Goal: Task Accomplishment & Management: Use online tool/utility

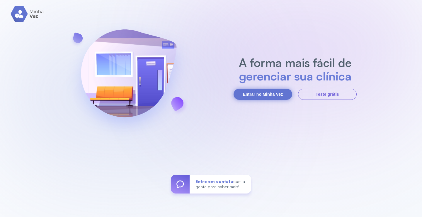
click at [270, 94] on button "Entrar no Minha Vez" at bounding box center [263, 94] width 59 height 11
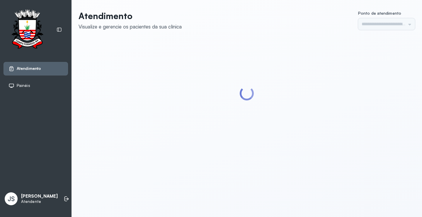
type input "*********"
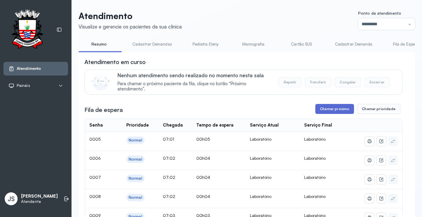
click at [330, 110] on button "Chamar próximo" at bounding box center [335, 109] width 39 height 10
click at [327, 111] on button "Chamar próximo" at bounding box center [335, 109] width 39 height 10
click at [329, 109] on button "Chamar próximo" at bounding box center [335, 109] width 39 height 10
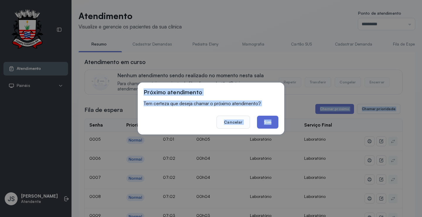
click at [269, 119] on button "Sim" at bounding box center [267, 122] width 21 height 13
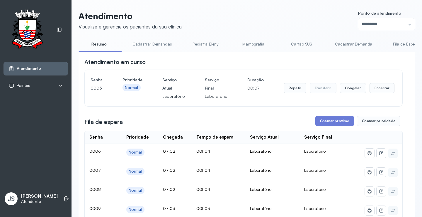
click at [297, 17] on header "Atendimento Visualize e gerencie os pacientes da sua clínica Ponto de atendimen…" at bounding box center [247, 20] width 337 height 19
click at [333, 123] on button "Chamar próximo" at bounding box center [335, 121] width 39 height 10
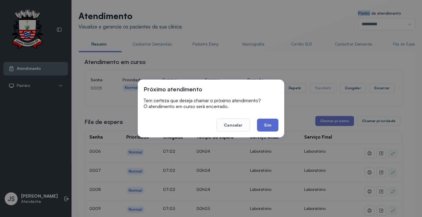
click at [267, 124] on button "Sim" at bounding box center [267, 124] width 21 height 13
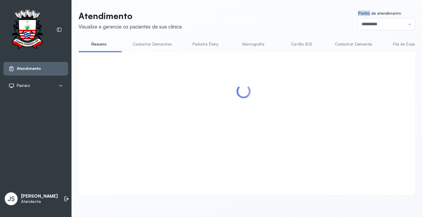
click at [267, 124] on div at bounding box center [243, 116] width 318 height 117
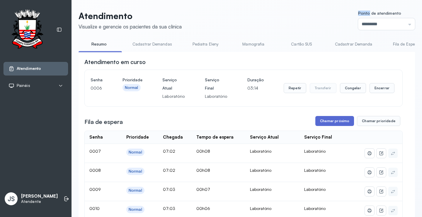
click at [333, 124] on button "Chamar próximo" at bounding box center [335, 121] width 39 height 10
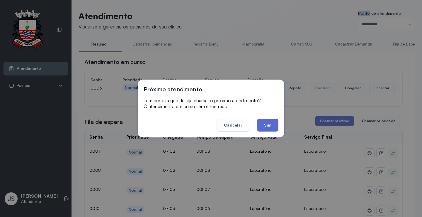
click at [267, 124] on button "Sim" at bounding box center [267, 124] width 21 height 13
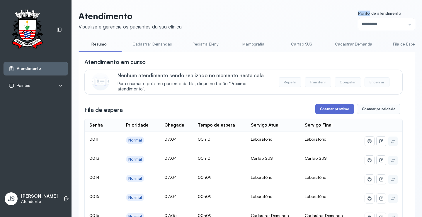
click at [340, 110] on button "Chamar próximo" at bounding box center [335, 109] width 39 height 10
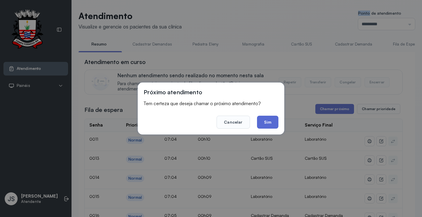
click at [271, 121] on button "Sim" at bounding box center [267, 122] width 21 height 13
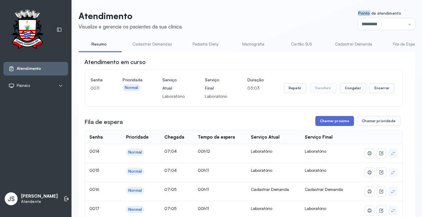
click at [336, 119] on button "Chamar próximo" at bounding box center [335, 121] width 39 height 10
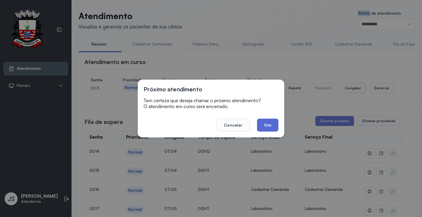
click at [272, 125] on button "Sim" at bounding box center [267, 124] width 21 height 13
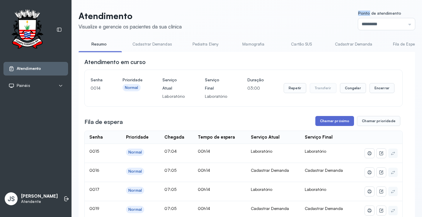
click at [327, 124] on button "Chamar próximo" at bounding box center [335, 121] width 39 height 10
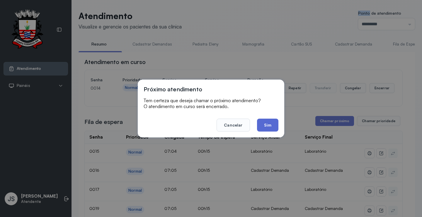
click at [273, 125] on button "Sim" at bounding box center [267, 124] width 21 height 13
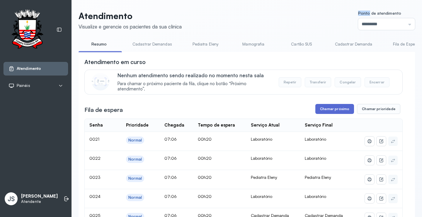
click at [338, 111] on button "Chamar próximo" at bounding box center [335, 109] width 39 height 10
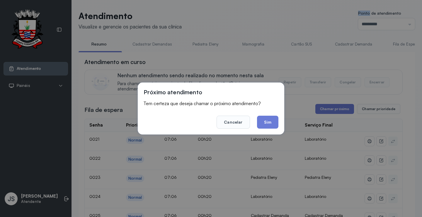
drag, startPoint x: 266, startPoint y: 121, endPoint x: 278, endPoint y: 117, distance: 13.1
click at [266, 121] on button "Sim" at bounding box center [267, 122] width 21 height 13
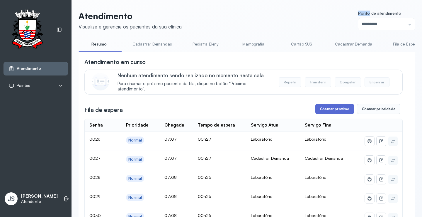
click at [335, 110] on button "Chamar próximo" at bounding box center [335, 109] width 39 height 10
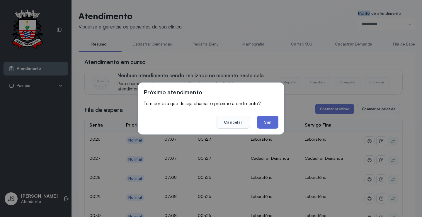
click at [270, 118] on button "Sim" at bounding box center [267, 122] width 21 height 13
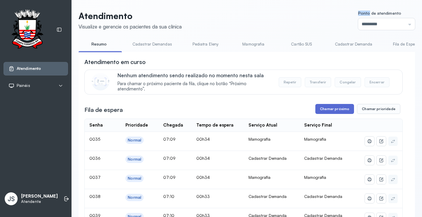
click at [338, 113] on button "Chamar próximo" at bounding box center [335, 109] width 39 height 10
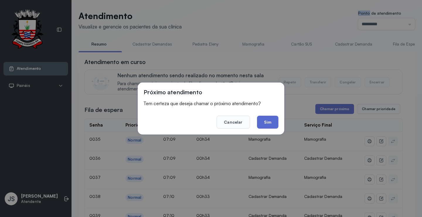
click at [276, 124] on button "Sim" at bounding box center [267, 122] width 21 height 13
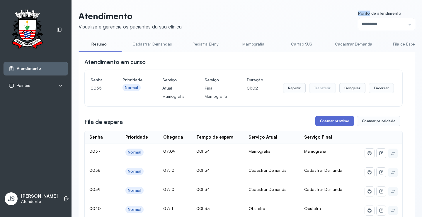
click at [340, 123] on button "Chamar próximo" at bounding box center [335, 121] width 39 height 10
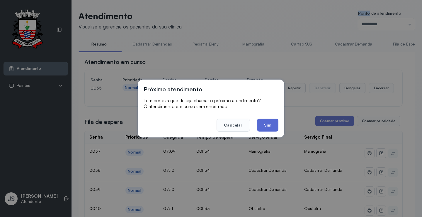
click at [277, 127] on button "Sim" at bounding box center [267, 124] width 21 height 13
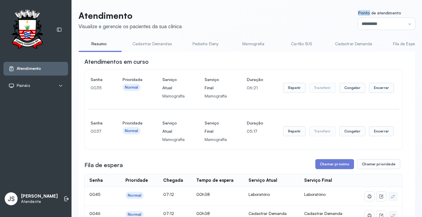
scroll to position [59, 0]
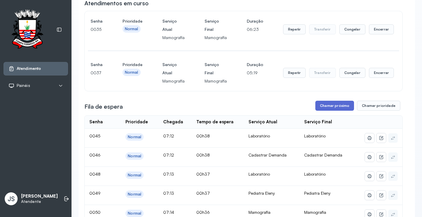
click at [335, 106] on button "Chamar próximo" at bounding box center [335, 106] width 39 height 10
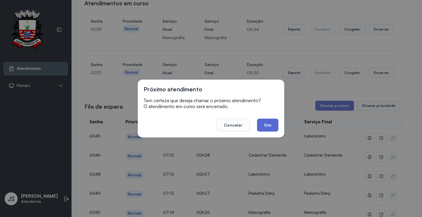
click at [269, 127] on button "Sim" at bounding box center [267, 124] width 21 height 13
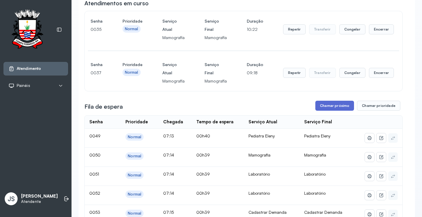
click at [342, 107] on button "Chamar próximo" at bounding box center [335, 106] width 39 height 10
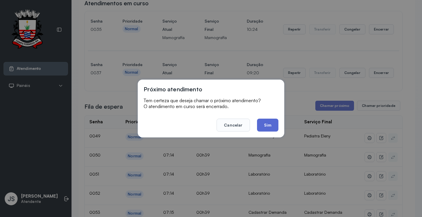
click at [270, 120] on button "Sim" at bounding box center [267, 124] width 21 height 13
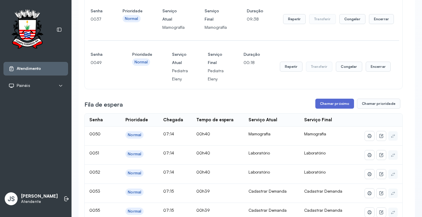
scroll to position [117, 0]
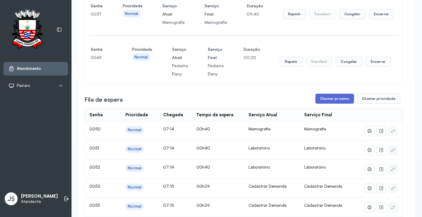
click at [333, 100] on button "Chamar próximo" at bounding box center [335, 99] width 39 height 10
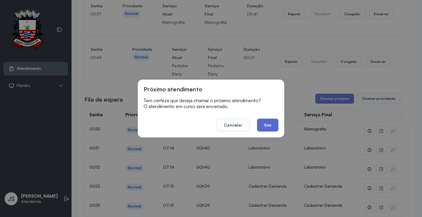
click at [269, 122] on button "Sim" at bounding box center [267, 124] width 21 height 13
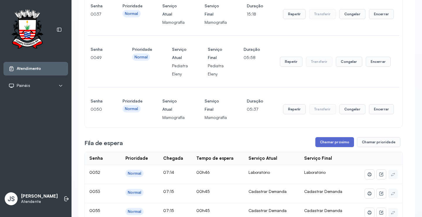
click at [339, 144] on button "Chamar próximo" at bounding box center [335, 142] width 39 height 10
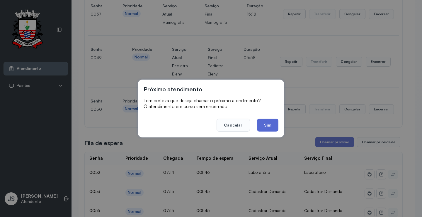
click at [269, 124] on button "Sim" at bounding box center [267, 124] width 21 height 13
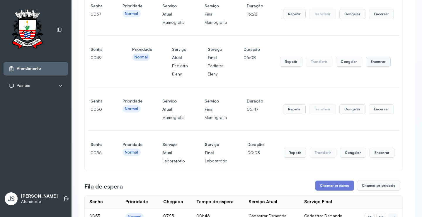
click at [376, 64] on button "Encerrar" at bounding box center [378, 62] width 25 height 10
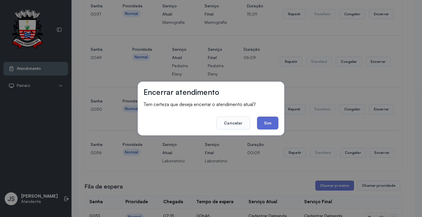
click at [271, 121] on button "Sim" at bounding box center [267, 122] width 21 height 13
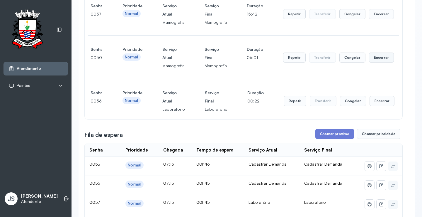
click at [378, 60] on button "Encerrar" at bounding box center [381, 57] width 25 height 10
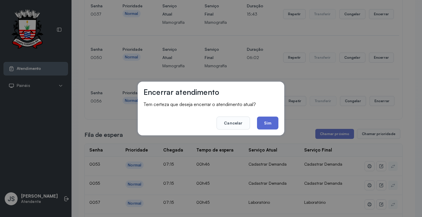
click at [271, 123] on button "Sim" at bounding box center [267, 122] width 21 height 13
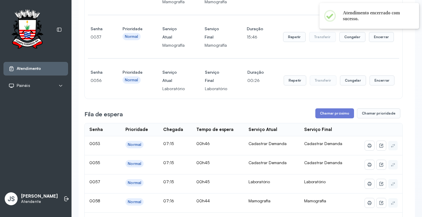
scroll to position [59, 0]
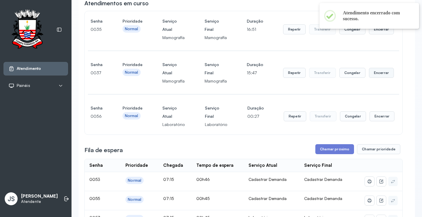
click at [375, 75] on button "Encerrar" at bounding box center [381, 73] width 25 height 10
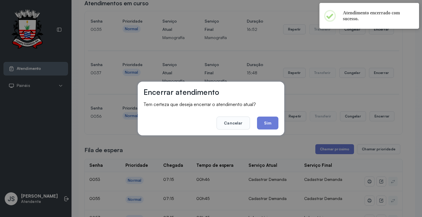
click at [267, 123] on button "Sim" at bounding box center [267, 122] width 21 height 13
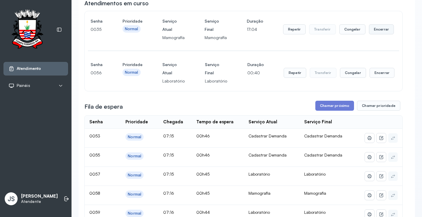
click at [381, 31] on button "Encerrar" at bounding box center [381, 29] width 25 height 10
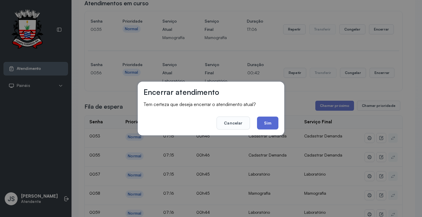
click at [267, 120] on button "Sim" at bounding box center [267, 122] width 21 height 13
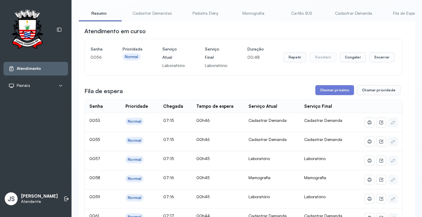
scroll to position [0, 0]
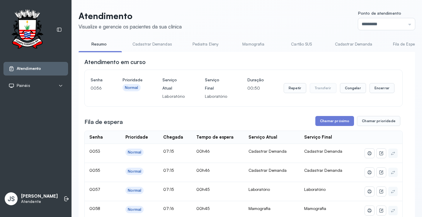
click at [369, 61] on div "Atendimento em curso" at bounding box center [243, 62] width 318 height 8
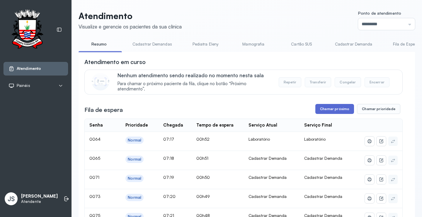
click at [333, 107] on button "Chamar próximo" at bounding box center [335, 109] width 39 height 10
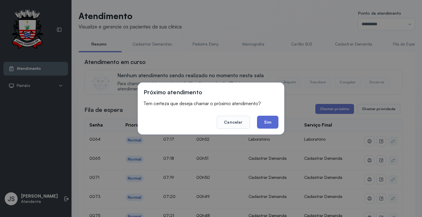
click at [270, 123] on button "Sim" at bounding box center [267, 122] width 21 height 13
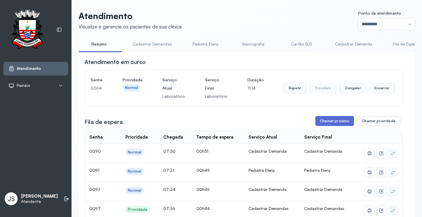
click at [336, 121] on button "Chamar próximo" at bounding box center [335, 121] width 39 height 10
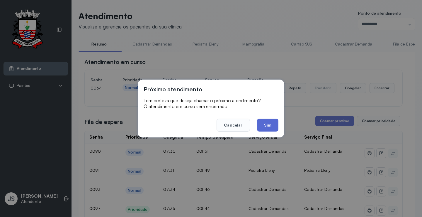
click at [270, 123] on button "Sim" at bounding box center [267, 124] width 21 height 13
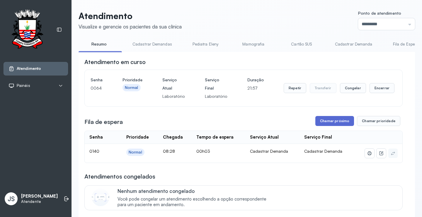
click at [336, 123] on button "Chamar próximo" at bounding box center [335, 121] width 39 height 10
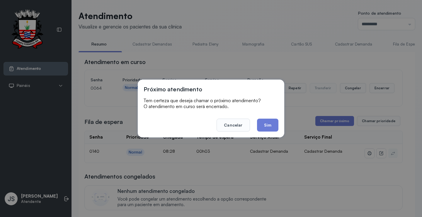
drag, startPoint x: 274, startPoint y: 128, endPoint x: 278, endPoint y: 125, distance: 4.6
click at [274, 128] on button "Sim" at bounding box center [267, 124] width 21 height 13
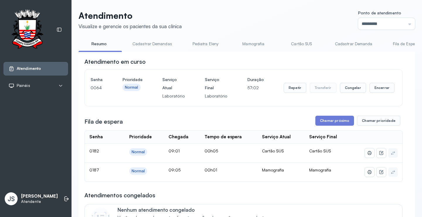
scroll to position [41, 0]
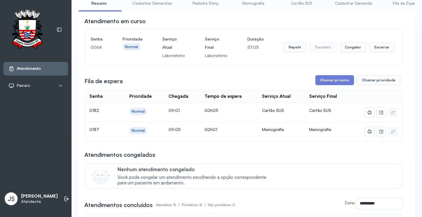
click at [249, 4] on link "Mamografia" at bounding box center [253, 4] width 41 height 10
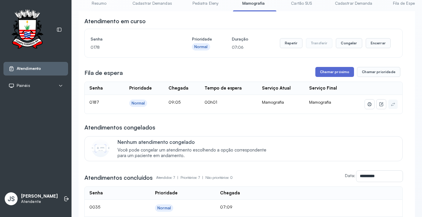
click at [336, 75] on button "Chamar próximo" at bounding box center [335, 72] width 39 height 10
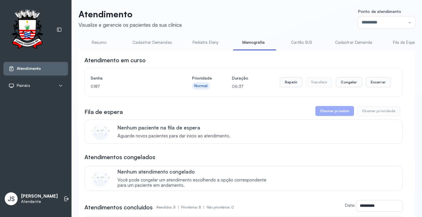
scroll to position [0, 0]
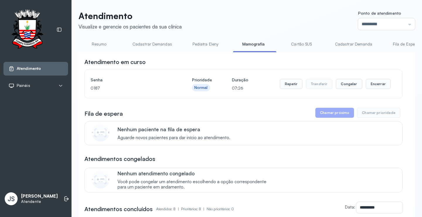
click at [100, 46] on link "Resumo" at bounding box center [99, 44] width 41 height 10
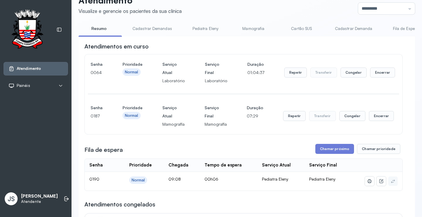
scroll to position [29, 0]
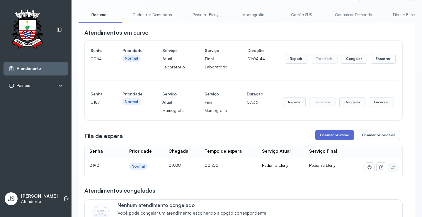
click at [336, 135] on button "Chamar próximo" at bounding box center [335, 135] width 39 height 10
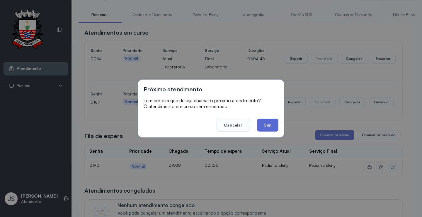
click at [268, 128] on button "Sim" at bounding box center [267, 124] width 21 height 13
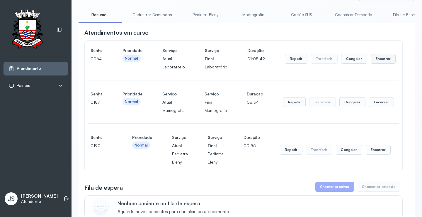
click at [376, 58] on button "Encerrar" at bounding box center [383, 59] width 25 height 10
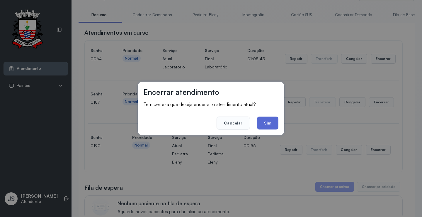
click at [268, 121] on button "Sim" at bounding box center [267, 122] width 21 height 13
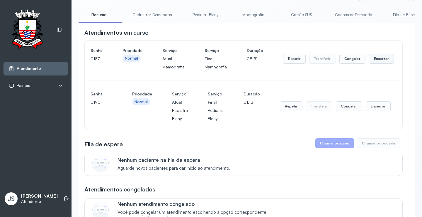
click at [377, 61] on button "Encerrar" at bounding box center [381, 59] width 25 height 10
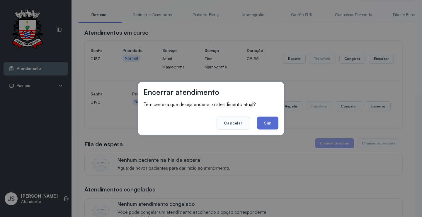
click at [267, 123] on button "Sim" at bounding box center [267, 122] width 21 height 13
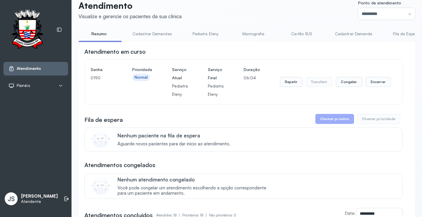
scroll to position [0, 0]
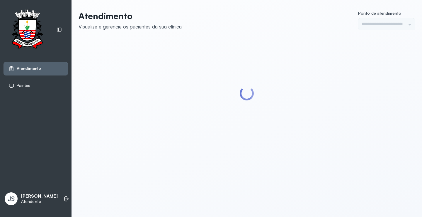
type input "*********"
